Goal: Information Seeking & Learning: Understand process/instructions

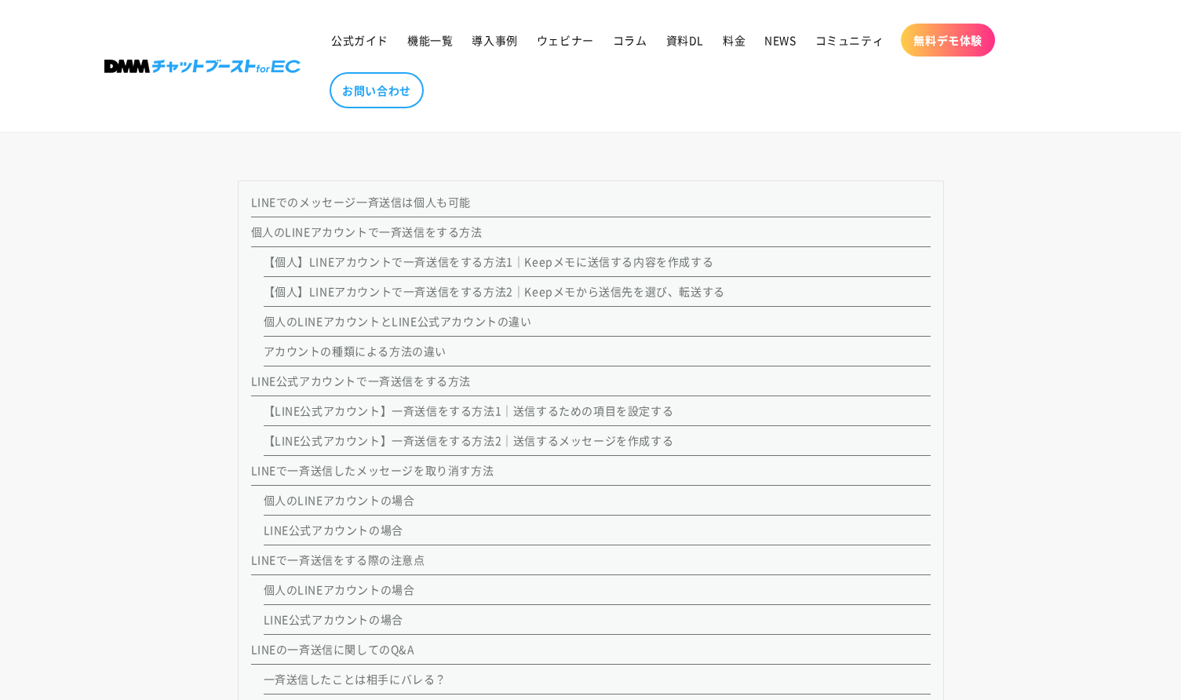
scroll to position [1413, 0]
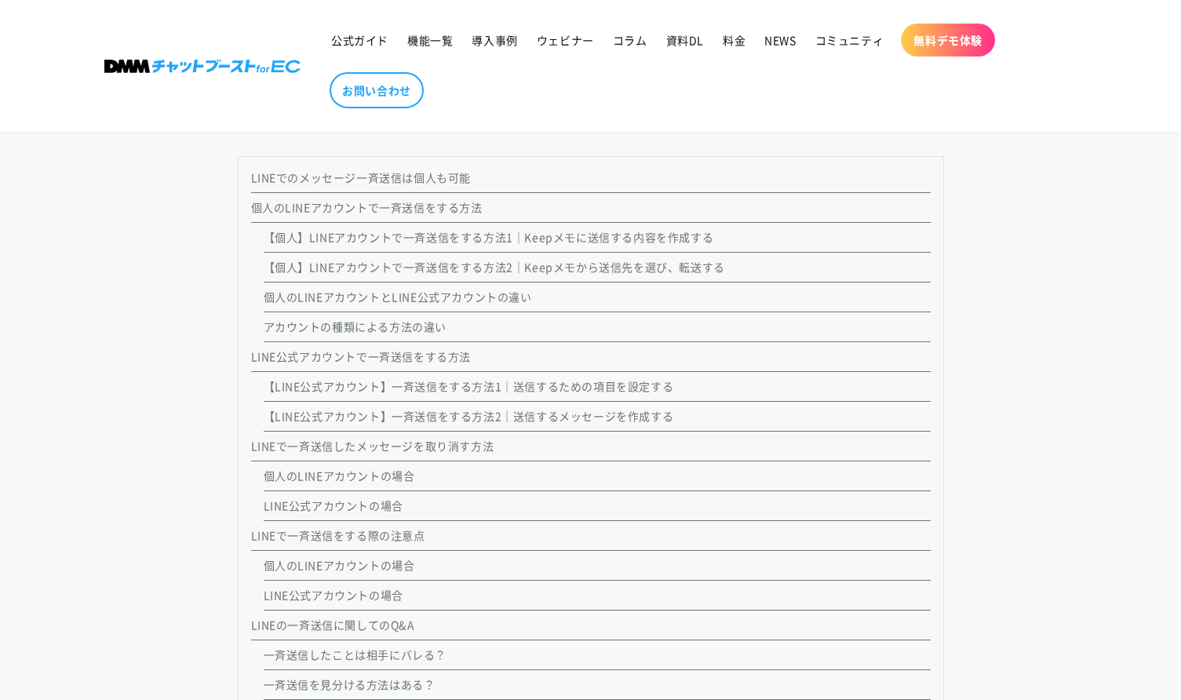
click at [454, 394] on link "【LINE公式アカウント】一斉送信をする方法1｜送信するための項目を設定する" at bounding box center [469, 386] width 410 height 16
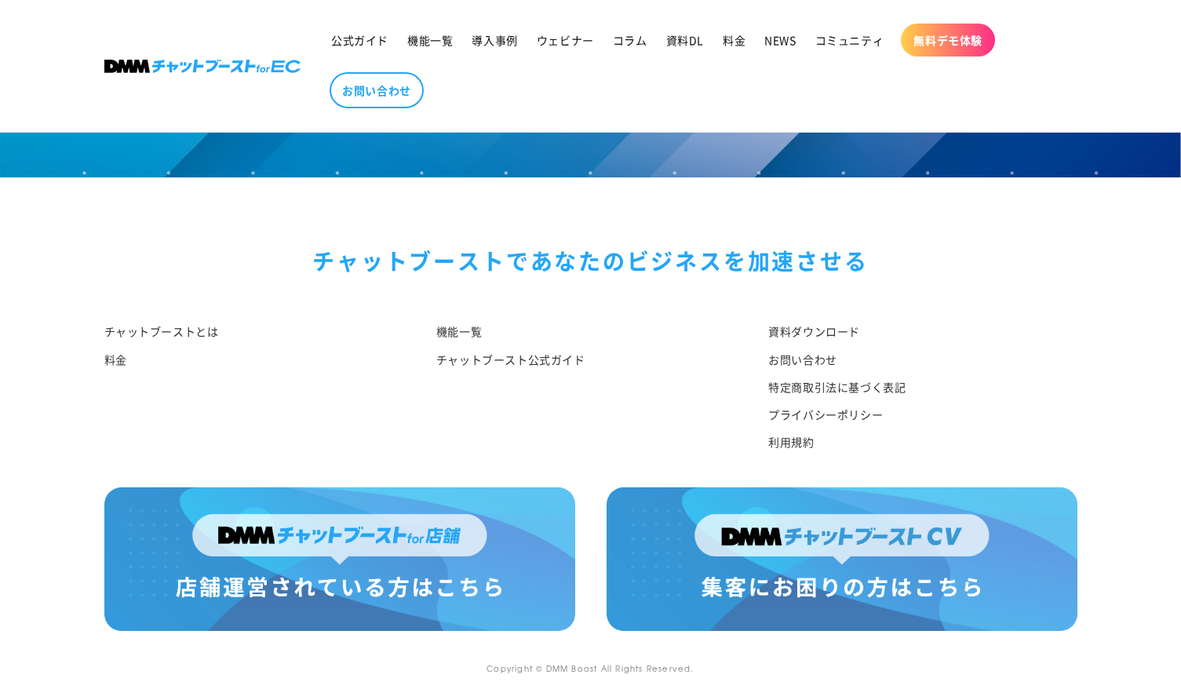
scroll to position [9497, 0]
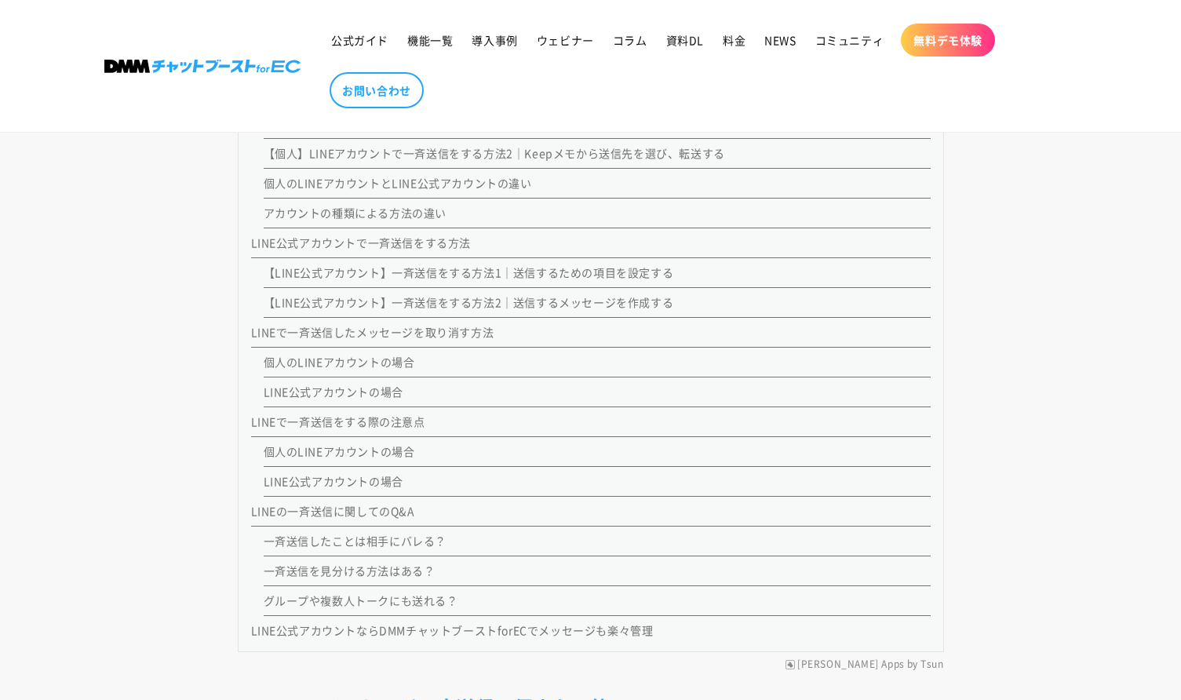
scroll to position [1570, 0]
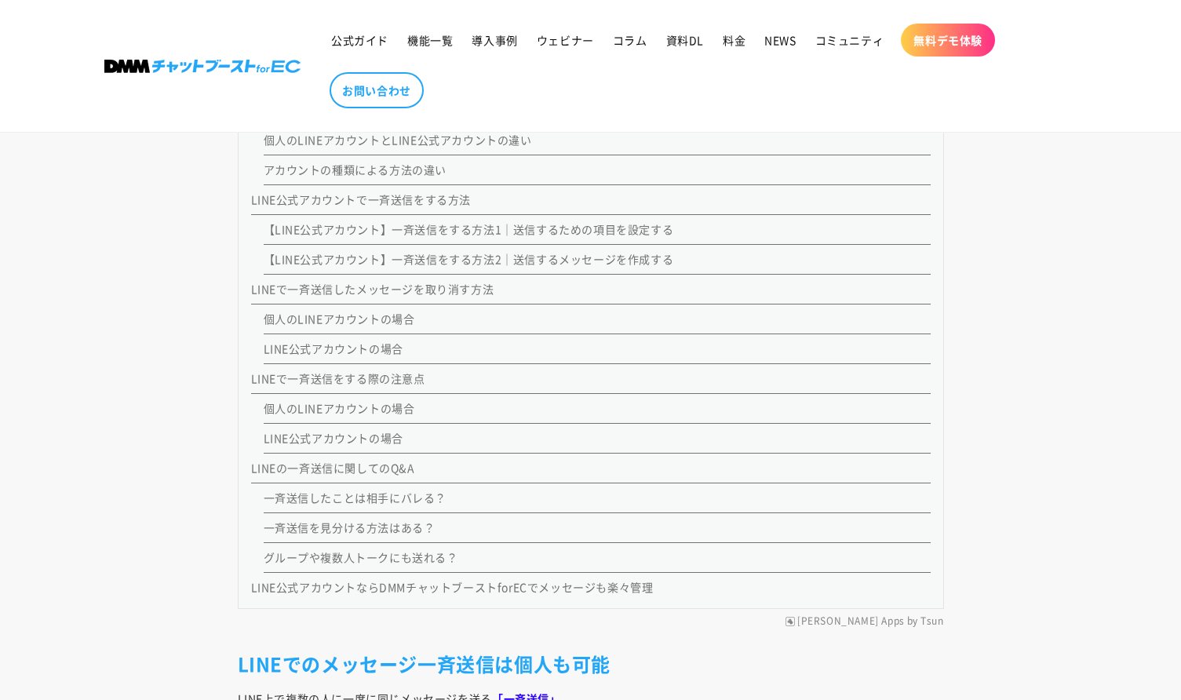
click at [534, 267] on link "【LINE公式アカウント】一斉送信をする方法2｜送信するメッセージを作成する" at bounding box center [469, 259] width 410 height 16
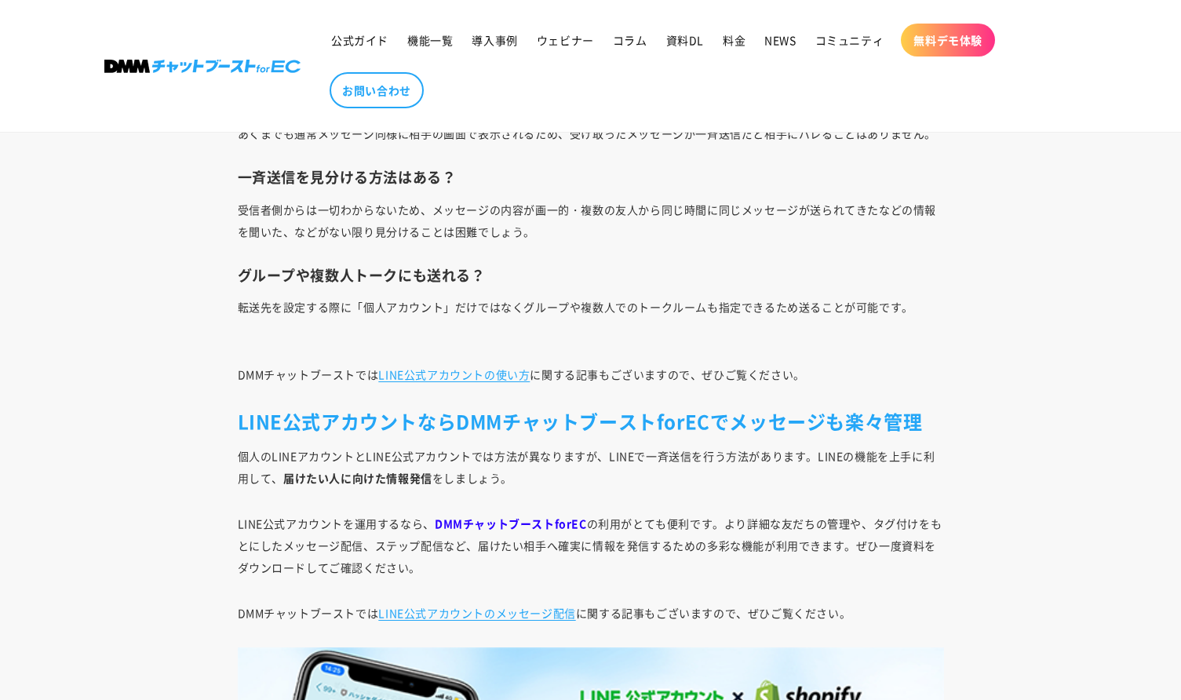
scroll to position [8108, 0]
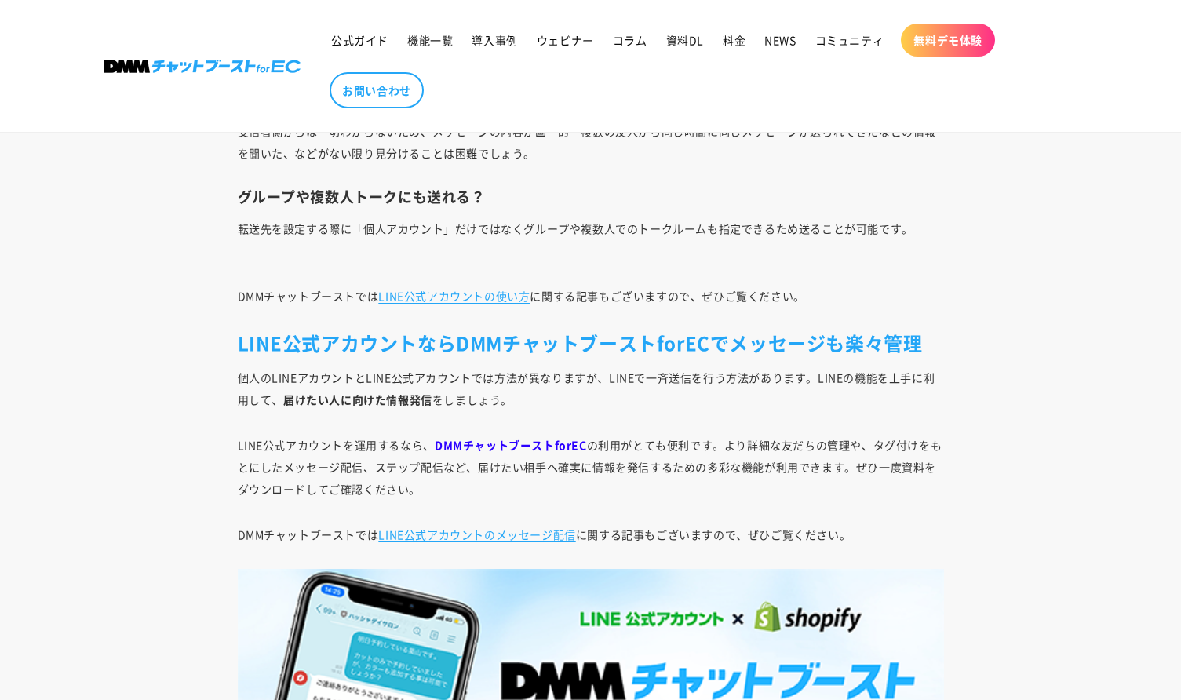
drag, startPoint x: 248, startPoint y: 204, endPoint x: 495, endPoint y: 202, distance: 247.2
click at [495, 108] on h3 "一斉送信を見分ける方法はある？" at bounding box center [591, 98] width 706 height 18
drag, startPoint x: 494, startPoint y: 202, endPoint x: 436, endPoint y: 208, distance: 57.6
copy h3 "一斉送信を見分ける方法はある？"
